Goal: Obtain resource: Download file/media

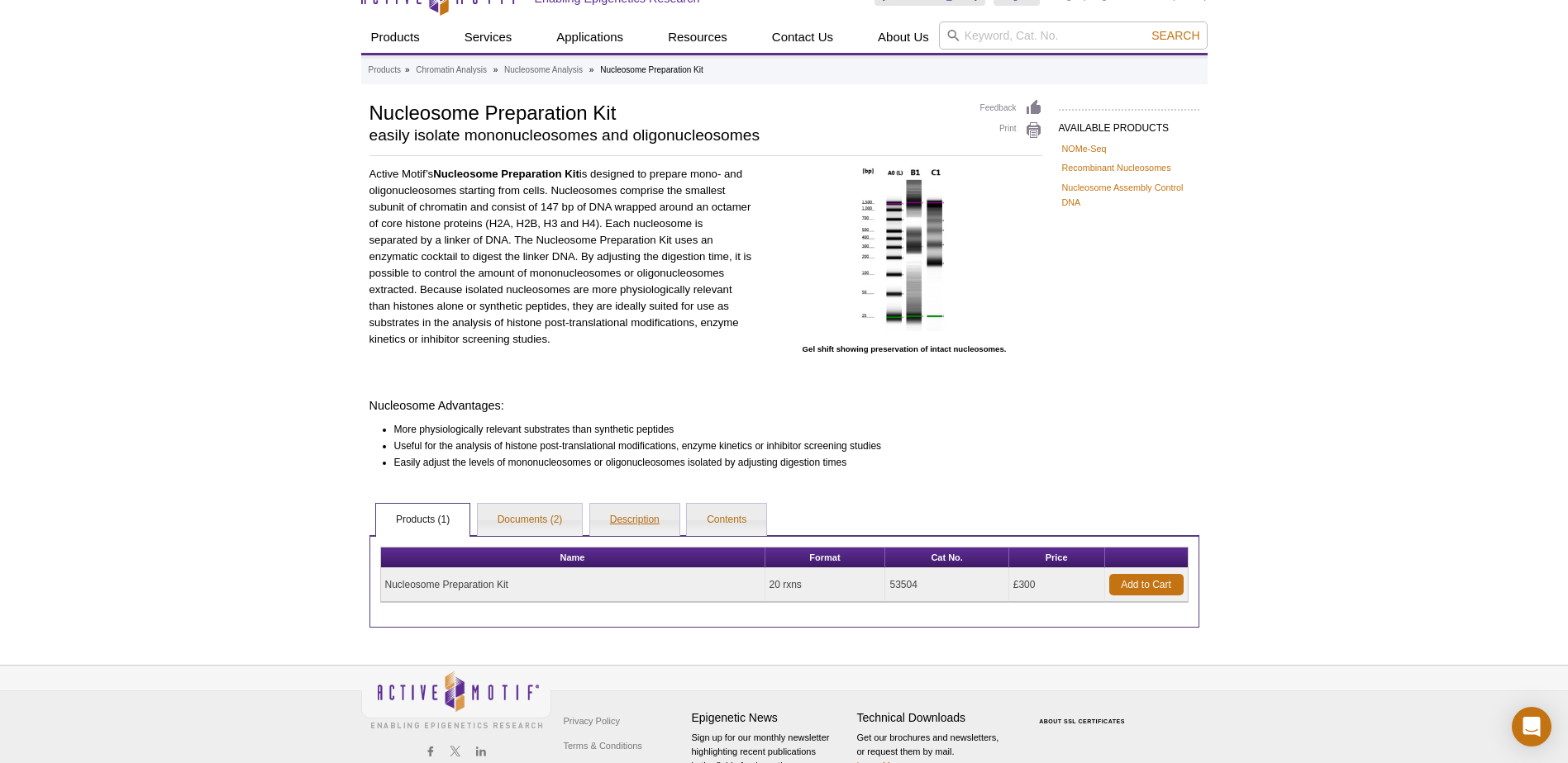
scroll to position [83, 0]
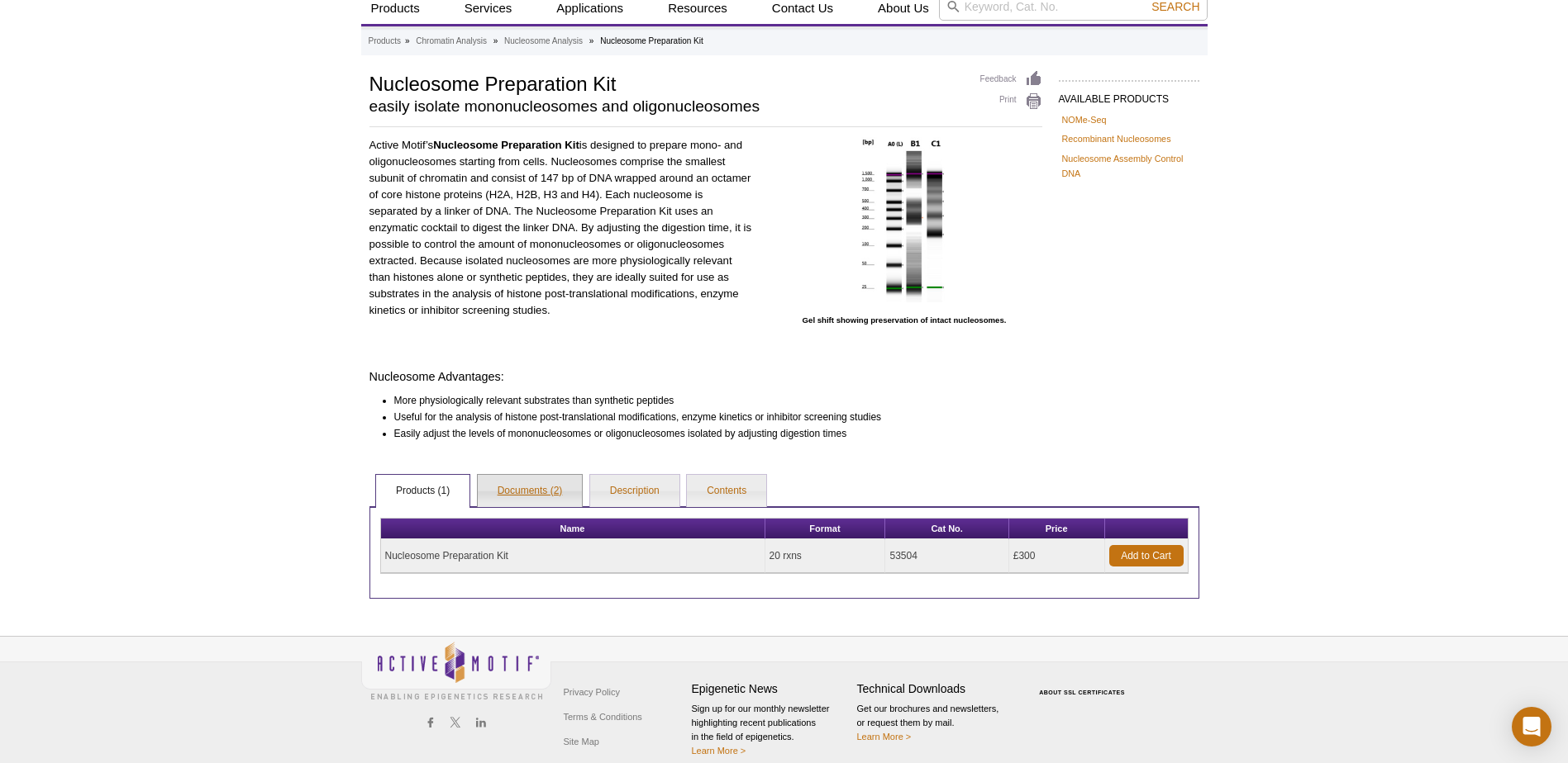
click at [534, 482] on link "Documents (2)" at bounding box center [530, 491] width 105 height 33
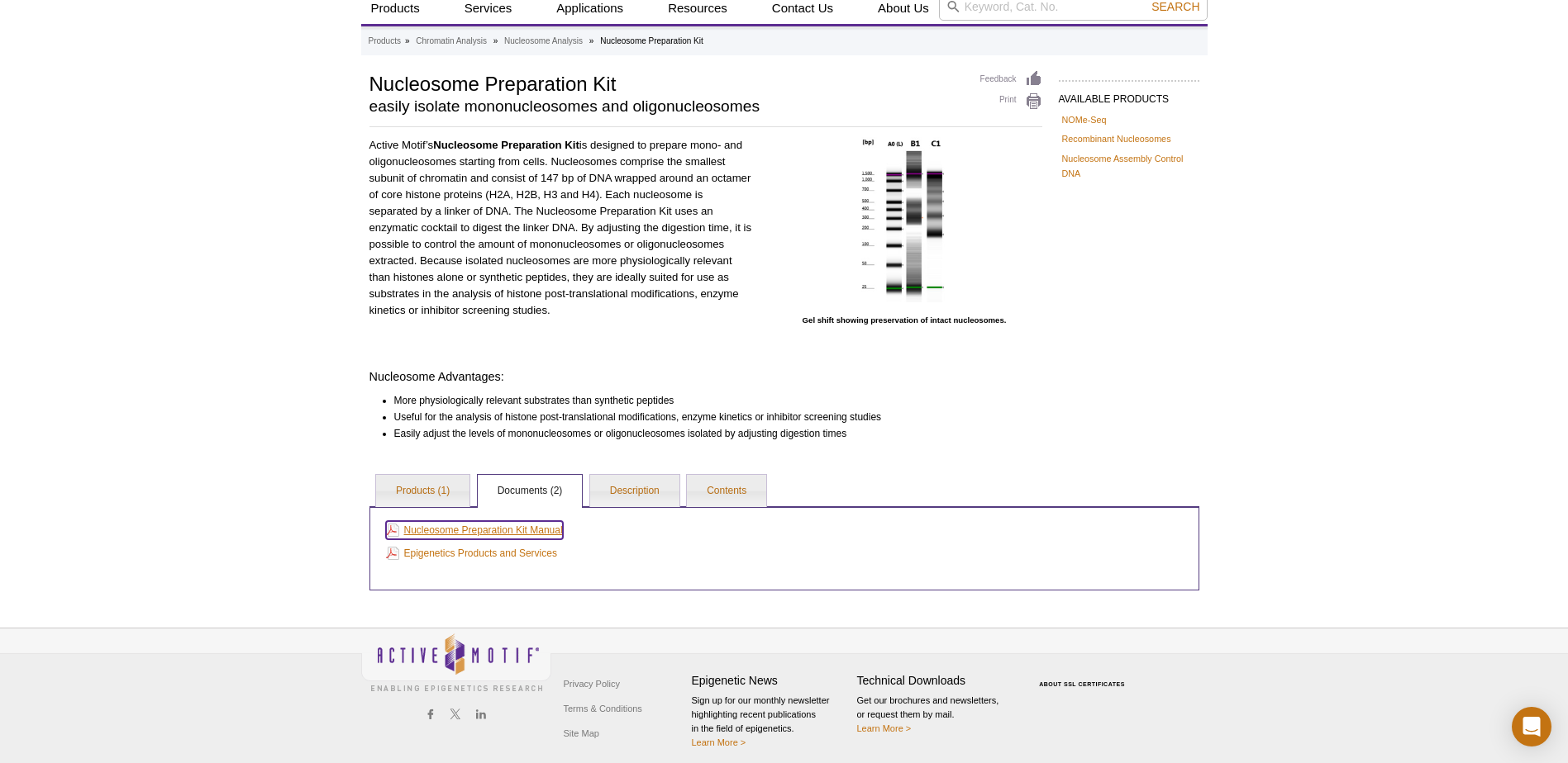
click at [503, 529] on link "Nucleosome Preparation Kit Manual" at bounding box center [475, 530] width 177 height 18
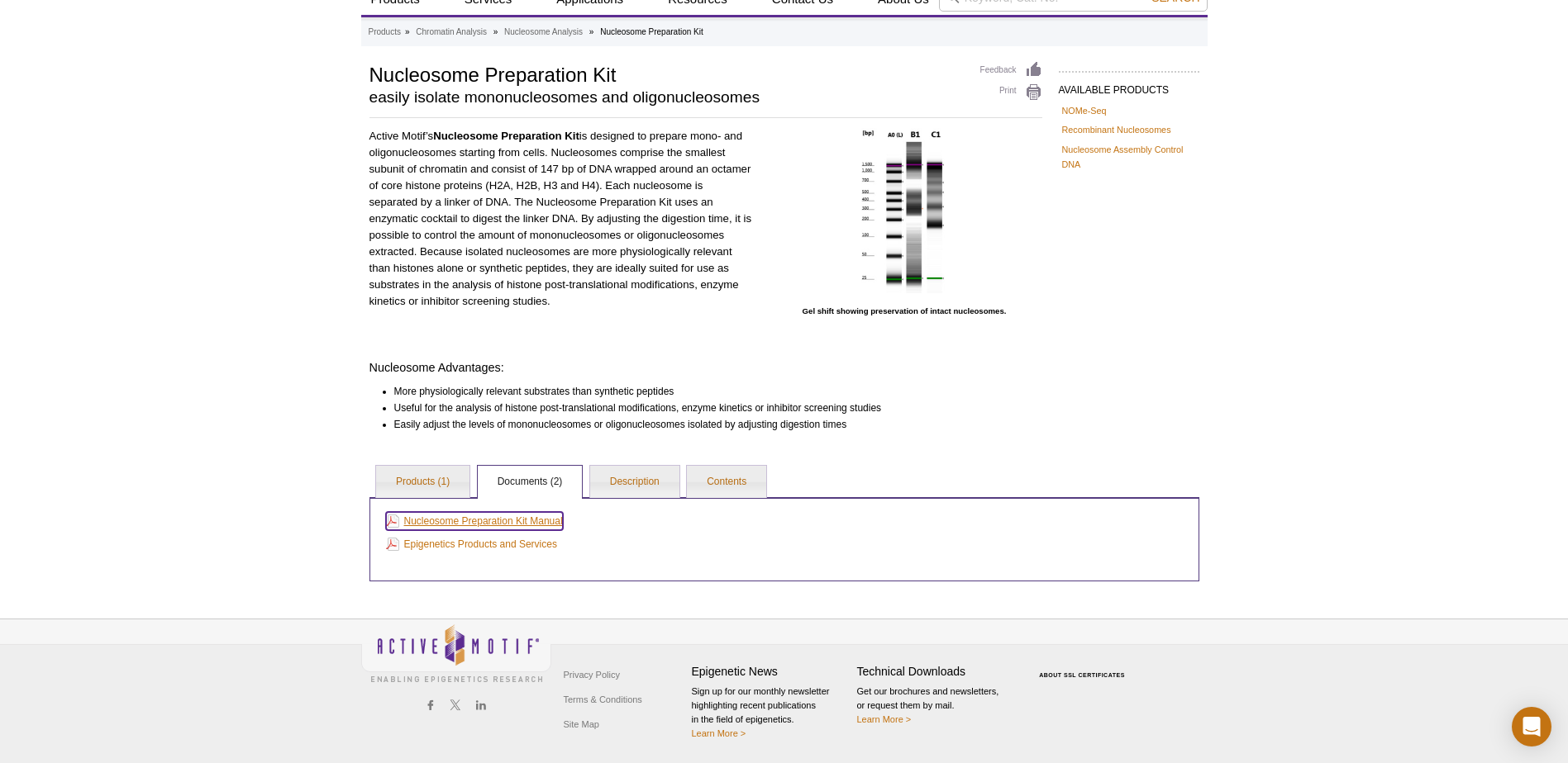
scroll to position [58, 0]
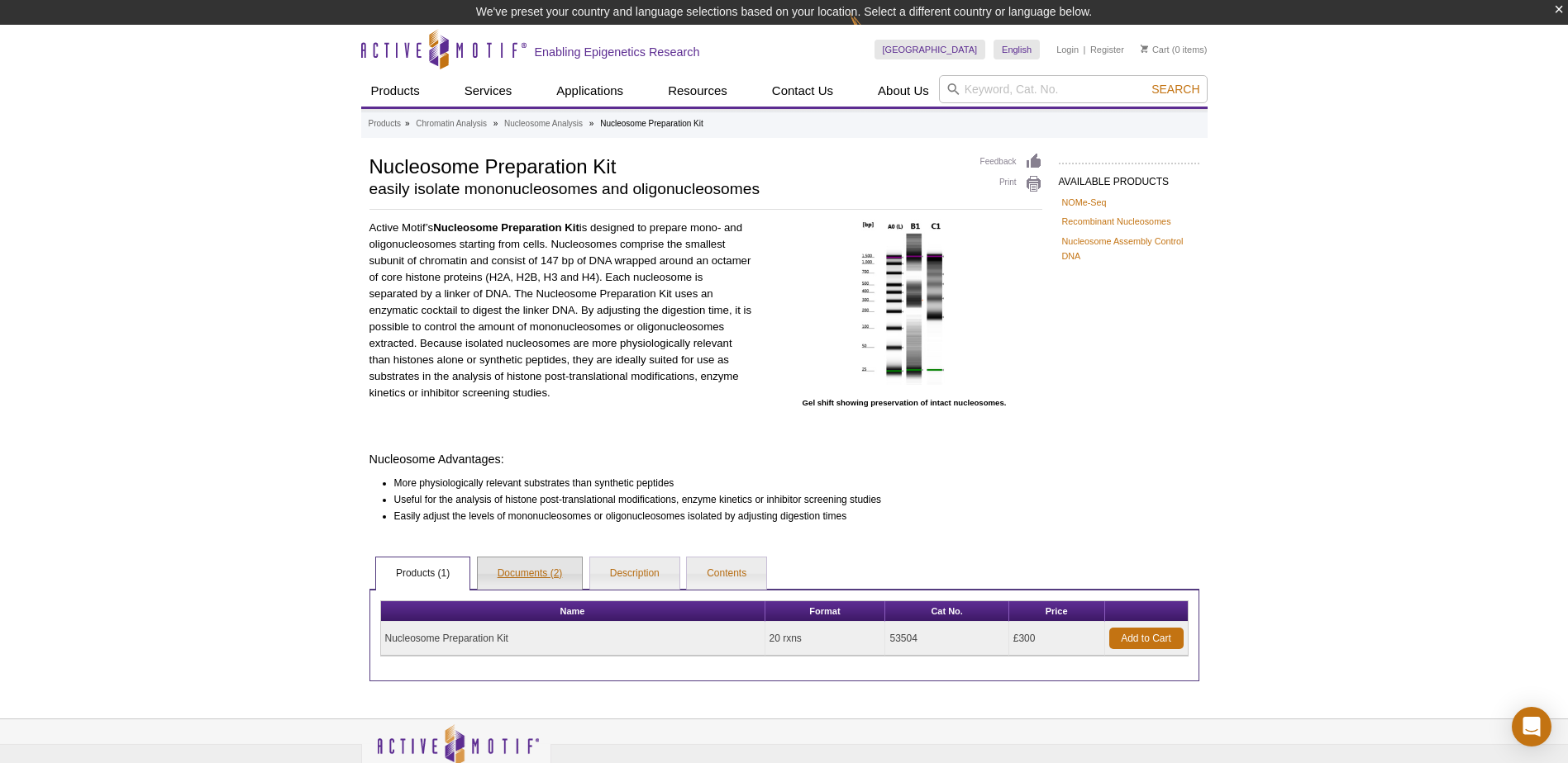
click at [568, 572] on link "Documents (2)" at bounding box center [530, 573] width 105 height 33
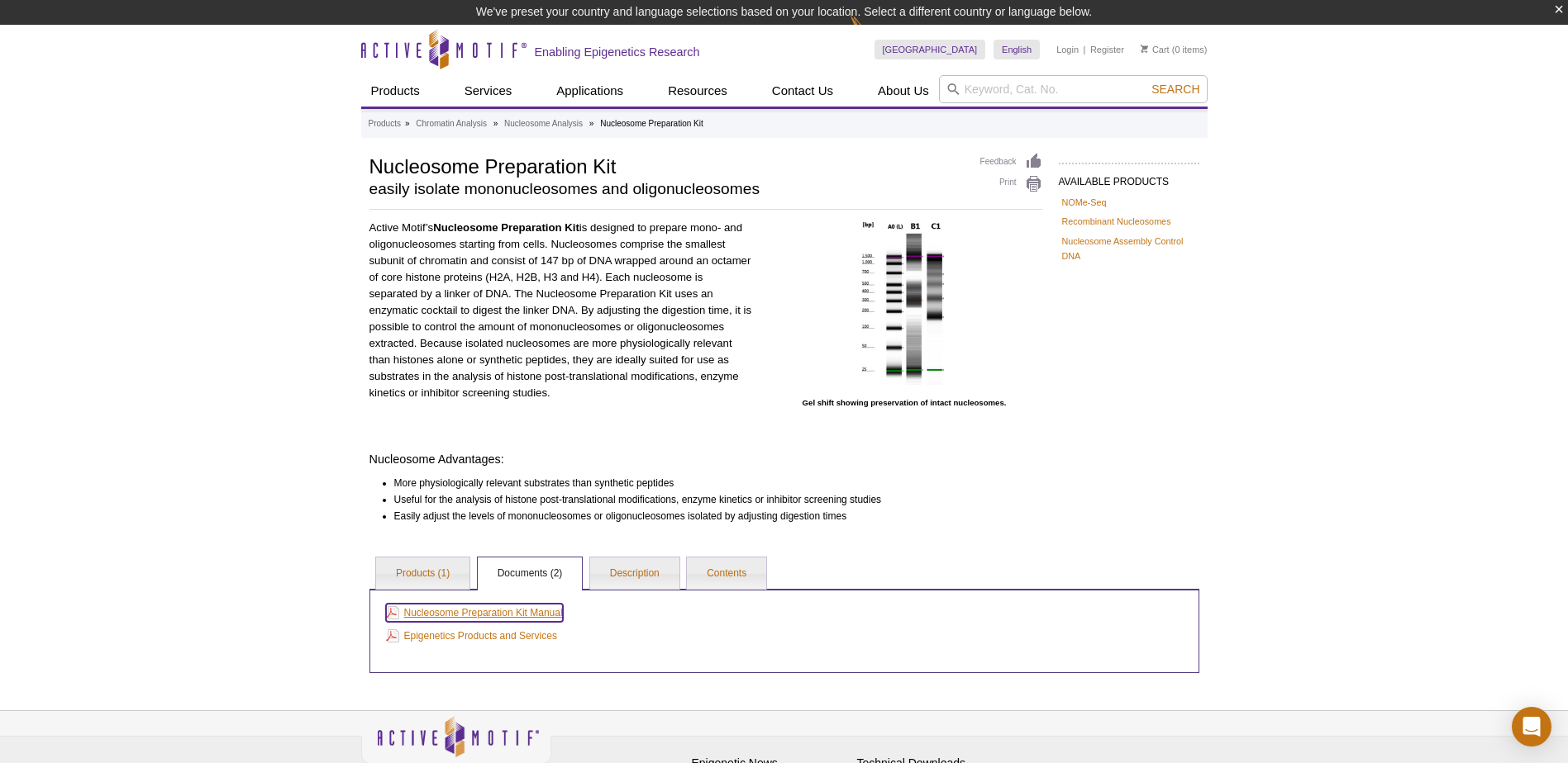
click at [517, 609] on link "Nucleosome Preparation Kit Manual" at bounding box center [475, 613] width 177 height 18
